Goal: Leave review/rating

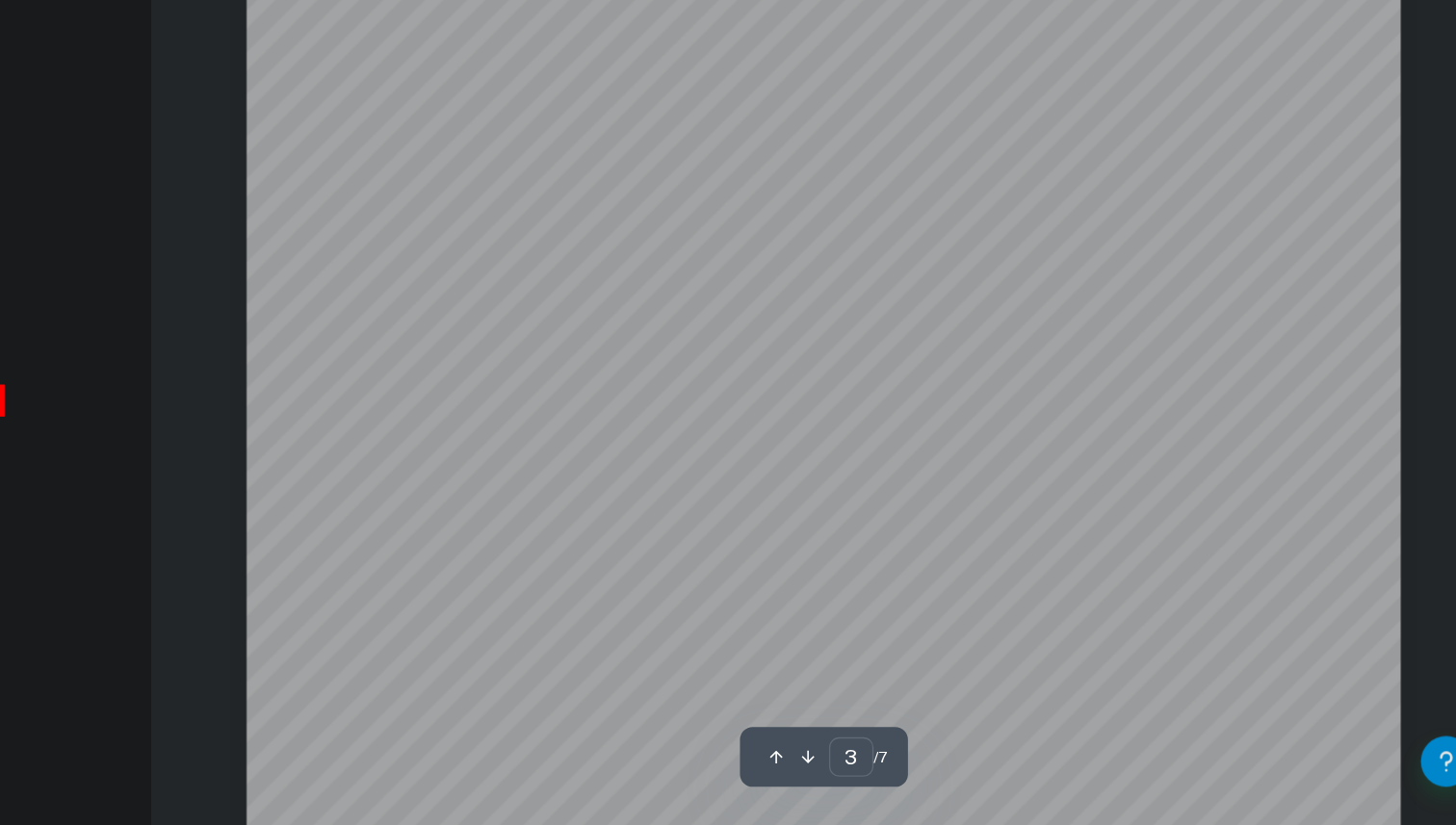
scroll to position [2650, 0]
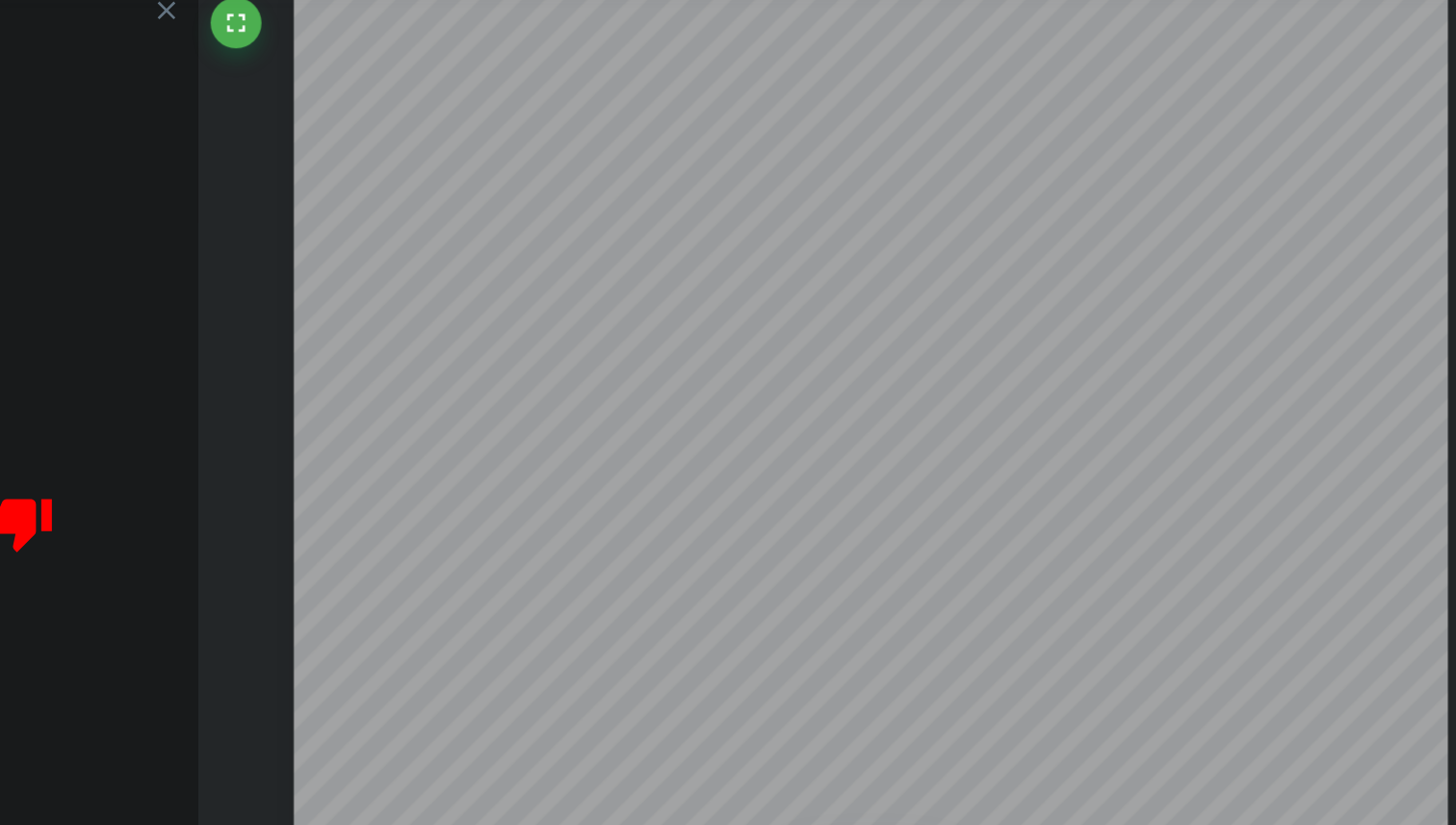
drag, startPoint x: 819, startPoint y: 354, endPoint x: 874, endPoint y: 347, distance: 55.4
click at [881, 347] on div at bounding box center [946, 712] width 873 height 1235
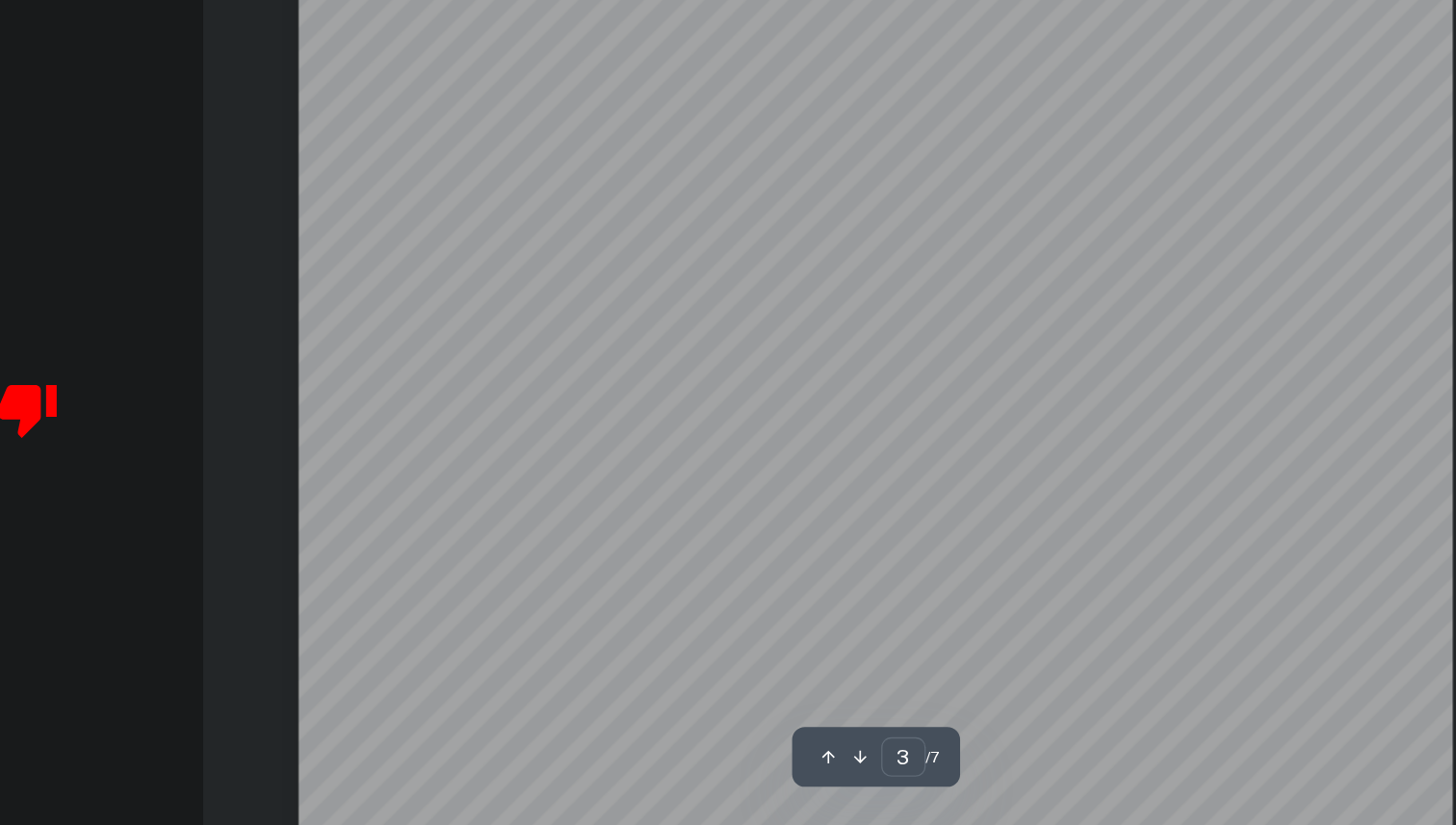
scroll to position [2655, 0]
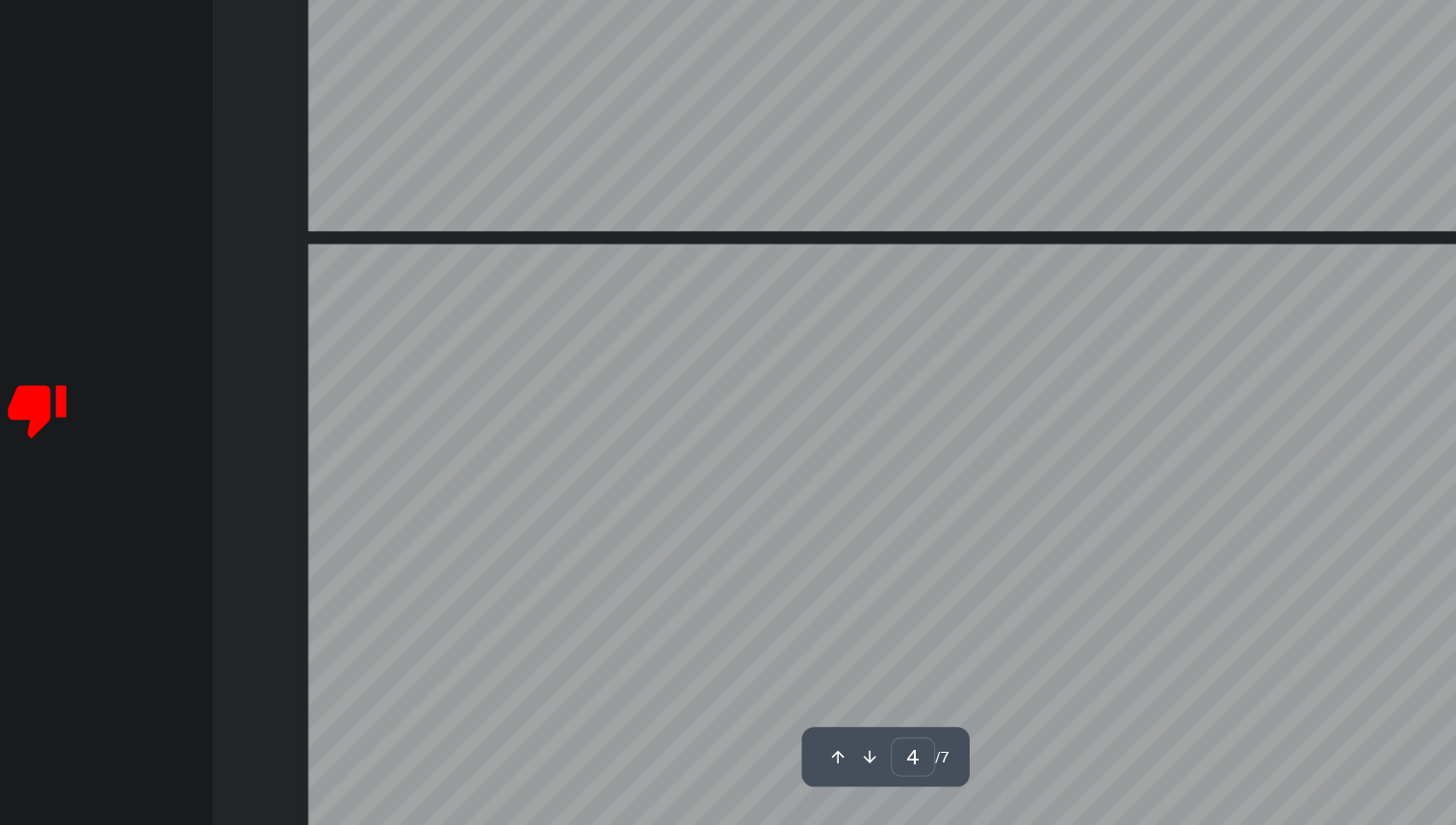
type input "5"
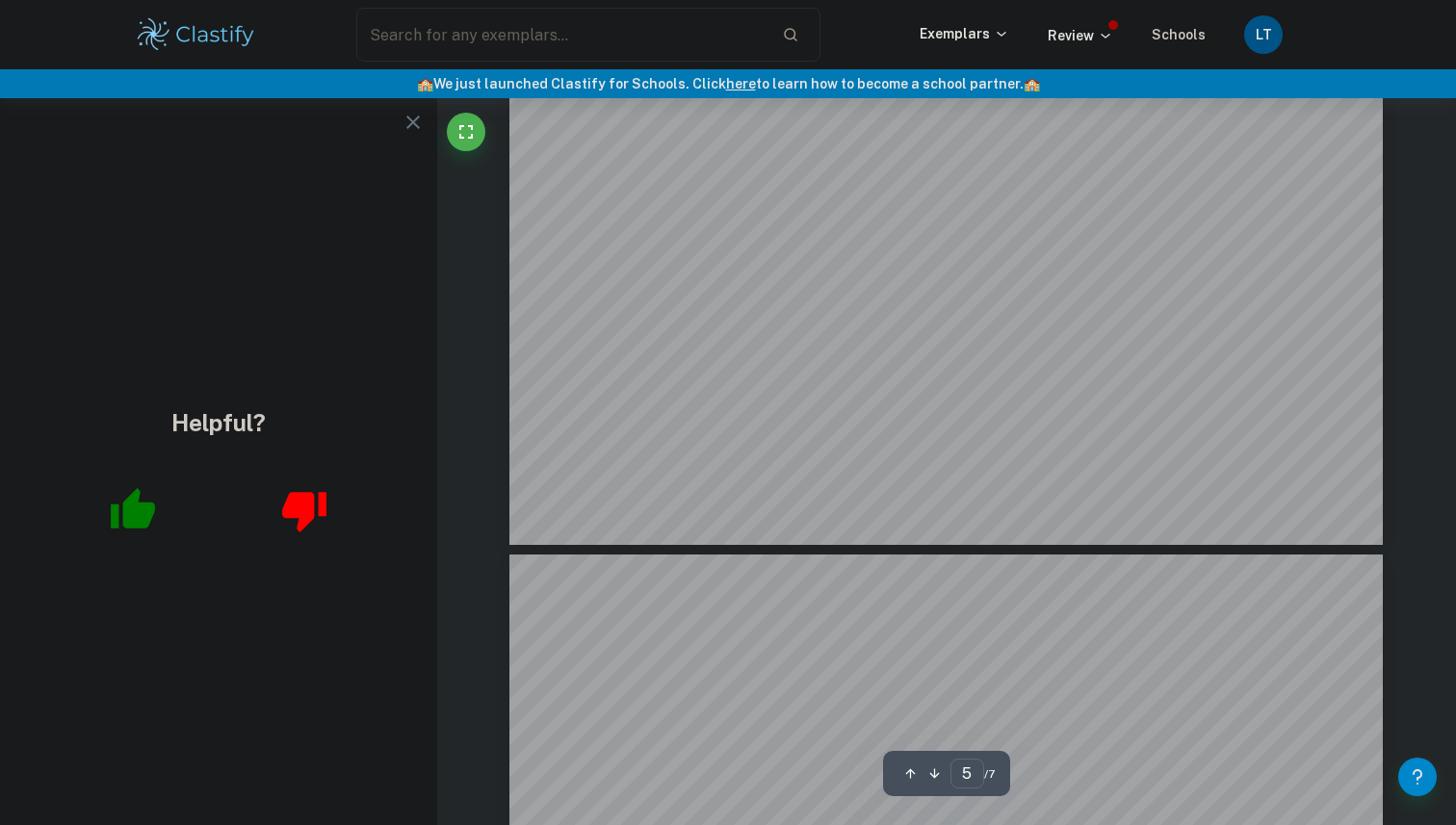
scroll to position [5922, 0]
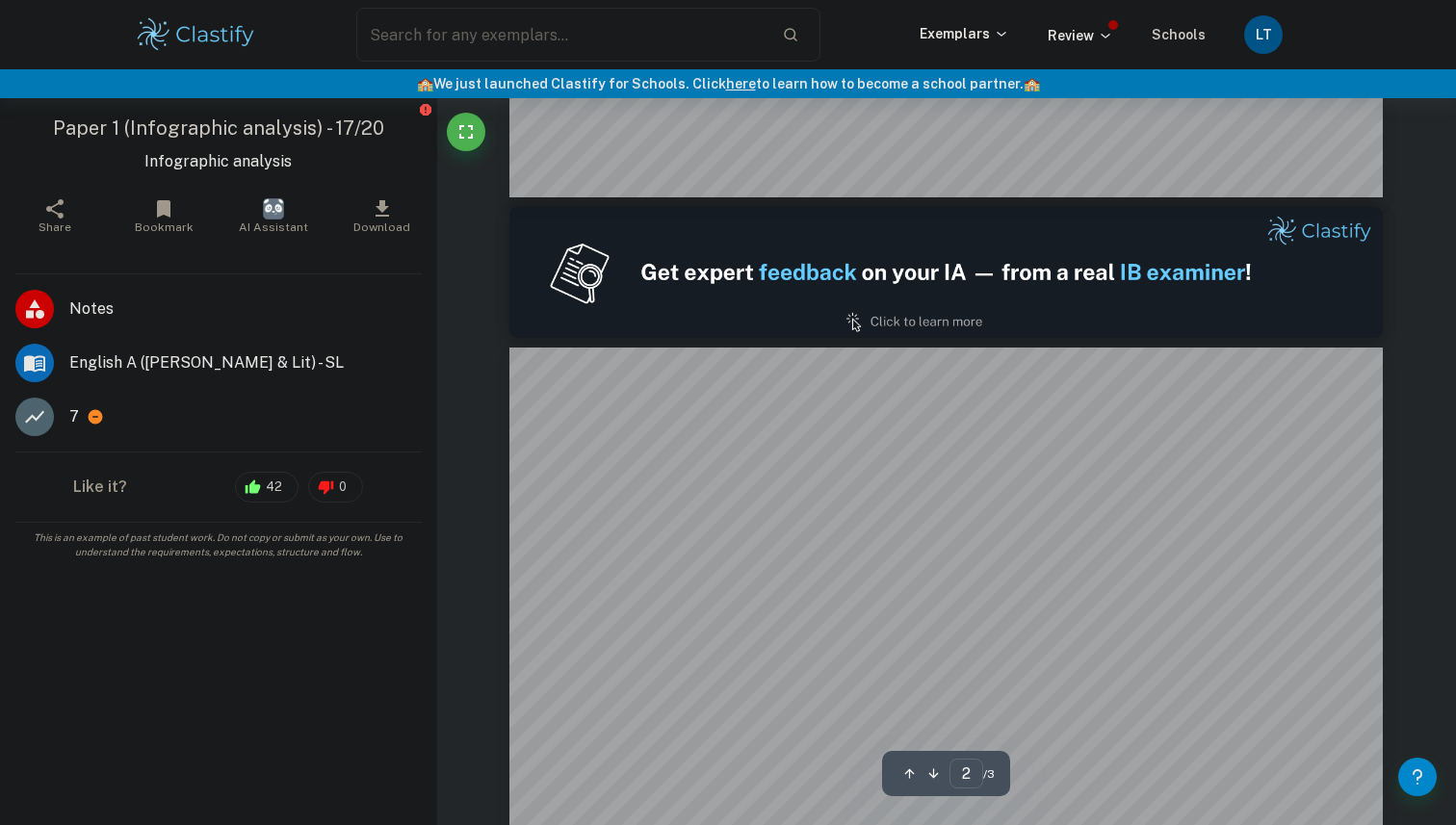
type input "1"
